Goal: Task Accomplishment & Management: Use online tool/utility

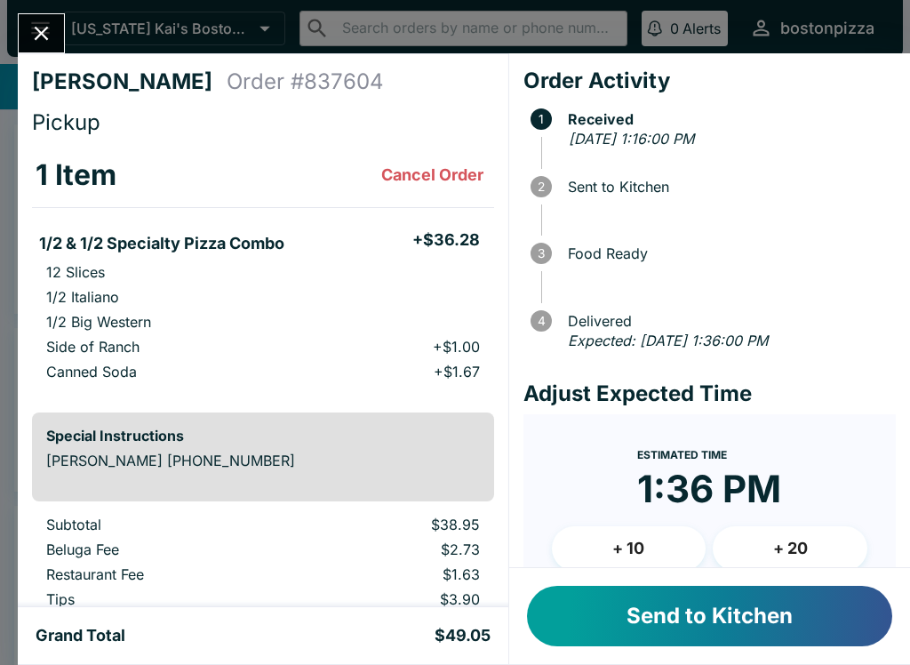
click at [795, 629] on button "Send to Kitchen" at bounding box center [709, 616] width 365 height 60
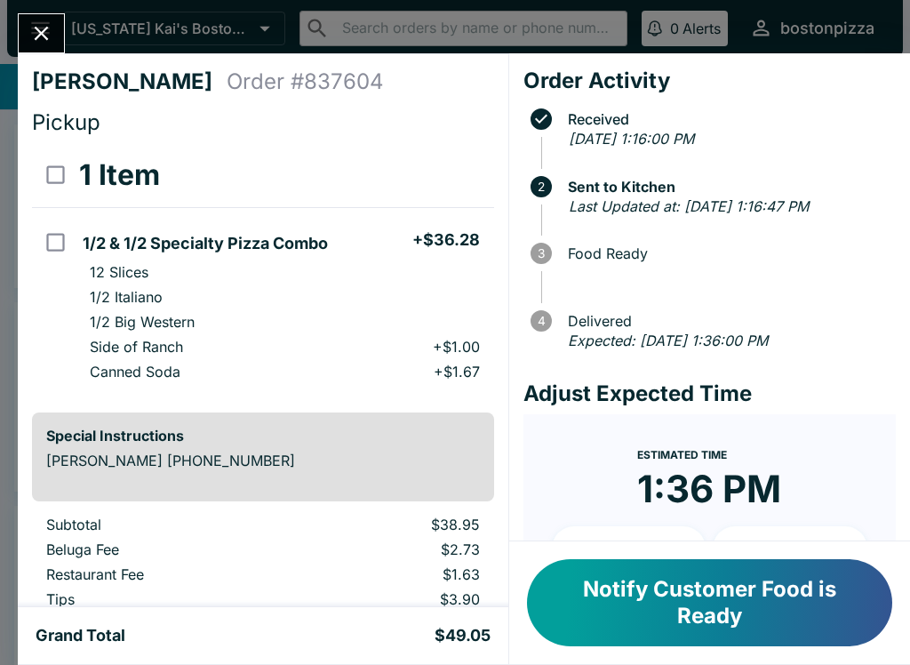
click at [52, 40] on icon "Close" at bounding box center [41, 33] width 24 height 24
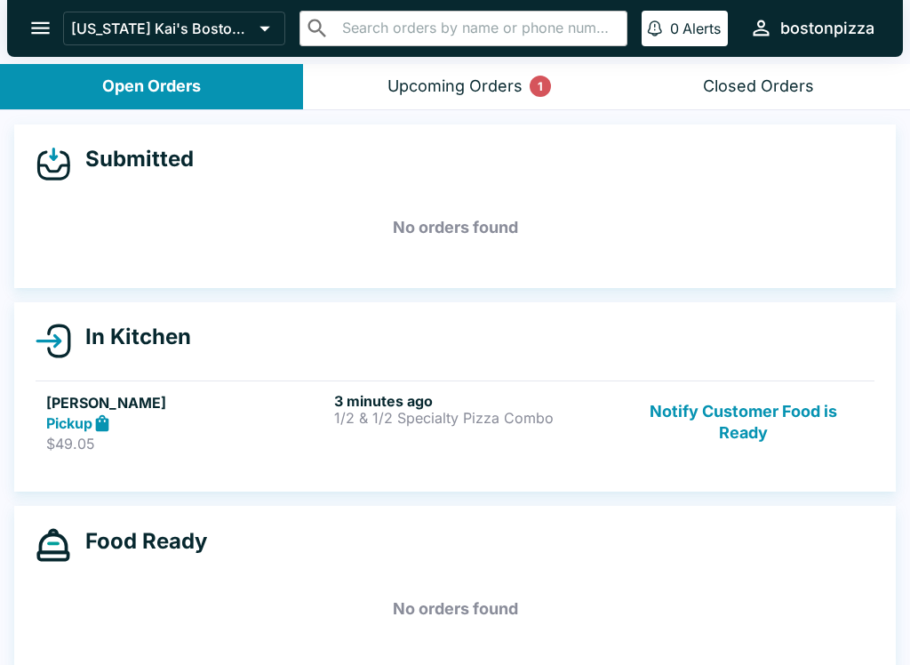
click at [478, 55] on div "[US_STATE] Kai's Boston Pizza ​ ​ 0 Alerts bostonpizza" at bounding box center [455, 28] width 896 height 57
click at [443, 73] on button "Upcoming Orders 1" at bounding box center [454, 86] width 303 height 45
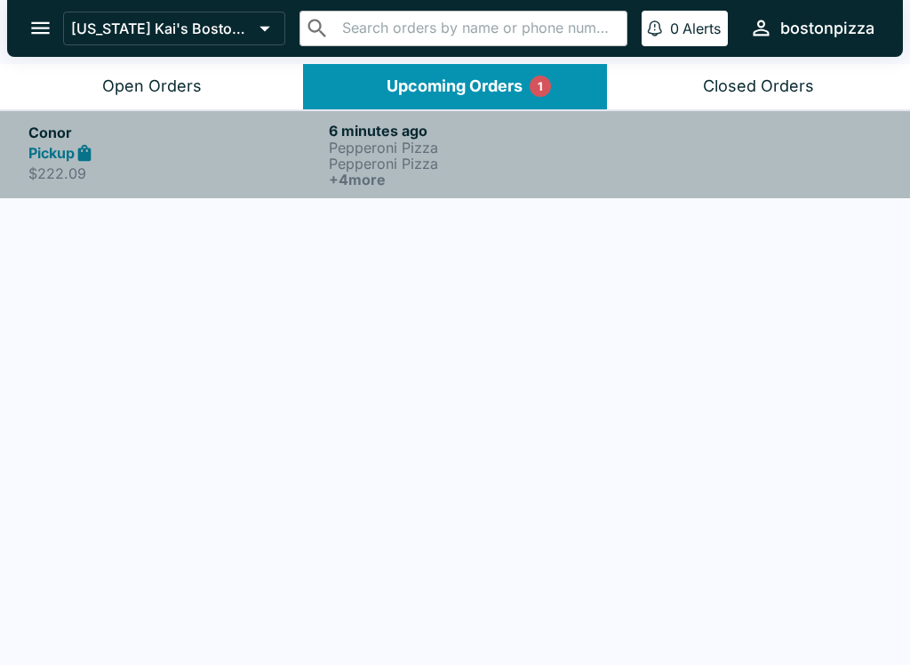
click at [371, 168] on p "Pepperoni Pizza" at bounding box center [475, 163] width 293 height 16
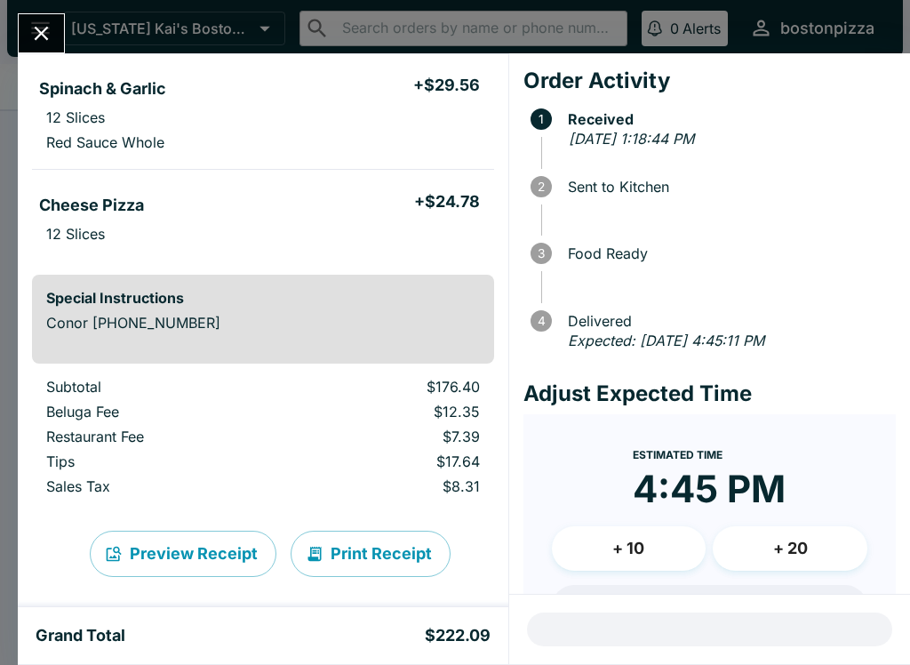
scroll to position [522, 0]
click at [33, 27] on icon "Close" at bounding box center [41, 33] width 24 height 24
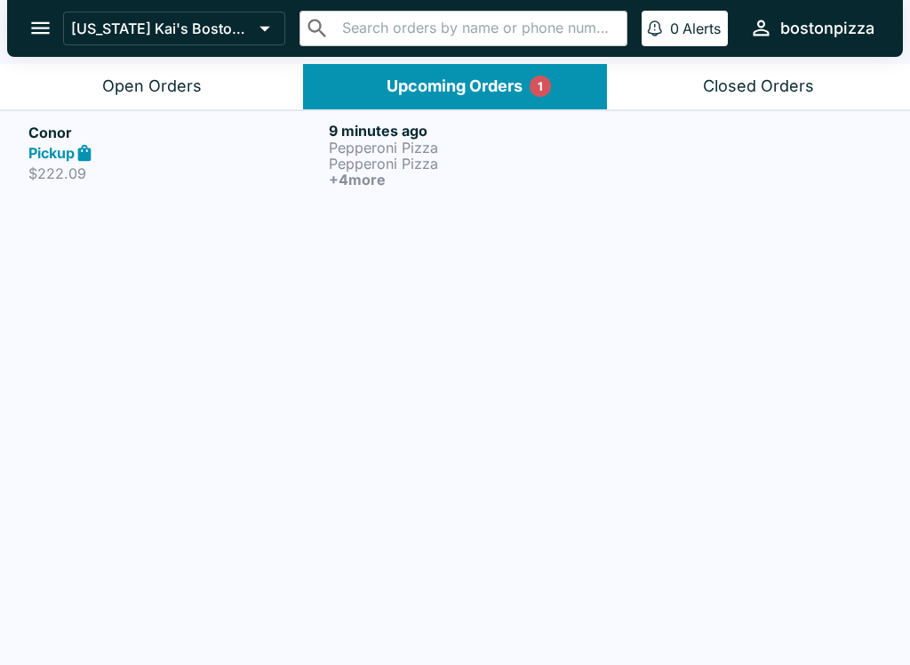
click at [203, 35] on p "[US_STATE] Kai's Boston Pizza" at bounding box center [161, 29] width 181 height 18
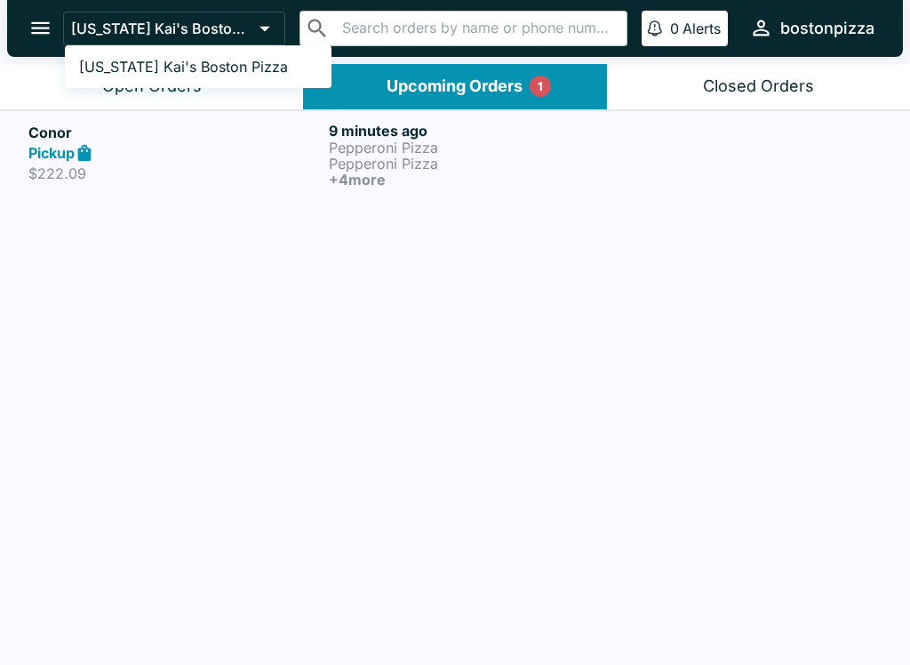
click at [180, 93] on div at bounding box center [455, 332] width 910 height 665
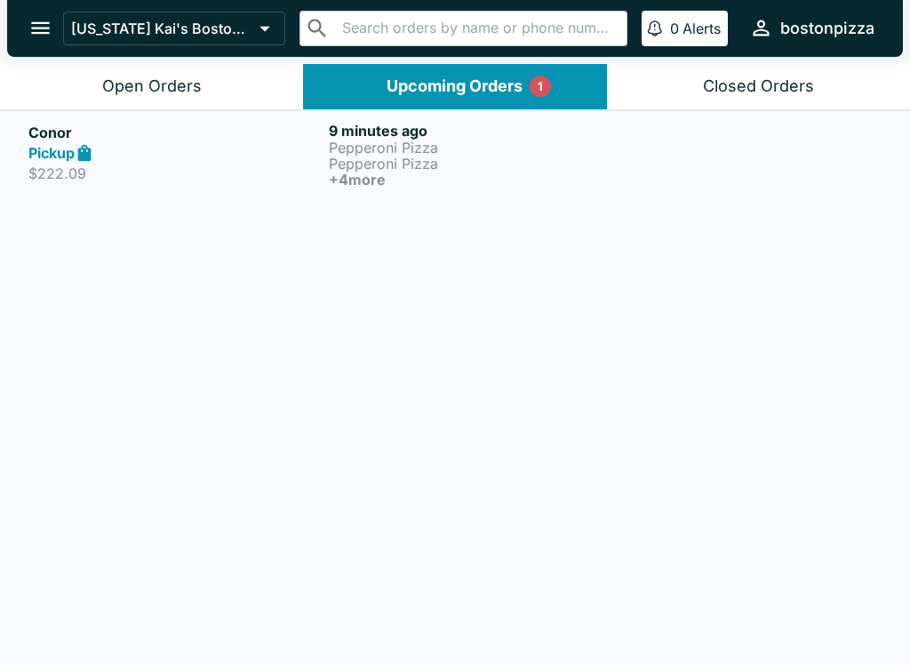
click at [161, 85] on div "Open Orders" at bounding box center [152, 86] width 100 height 20
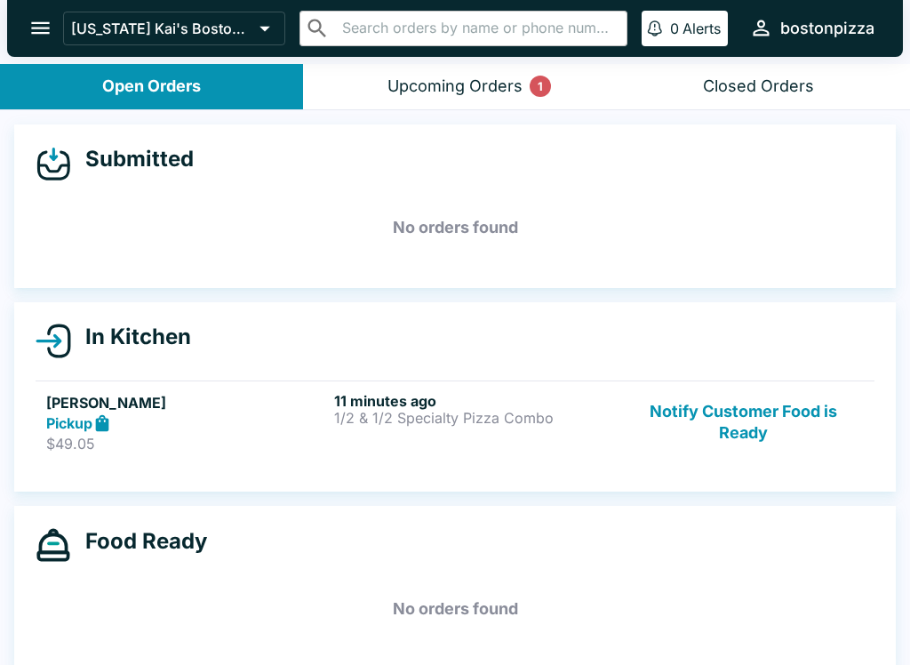
click at [777, 422] on button "Notify Customer Food is Ready" at bounding box center [743, 422] width 241 height 61
